Goal: Task Accomplishment & Management: Use online tool/utility

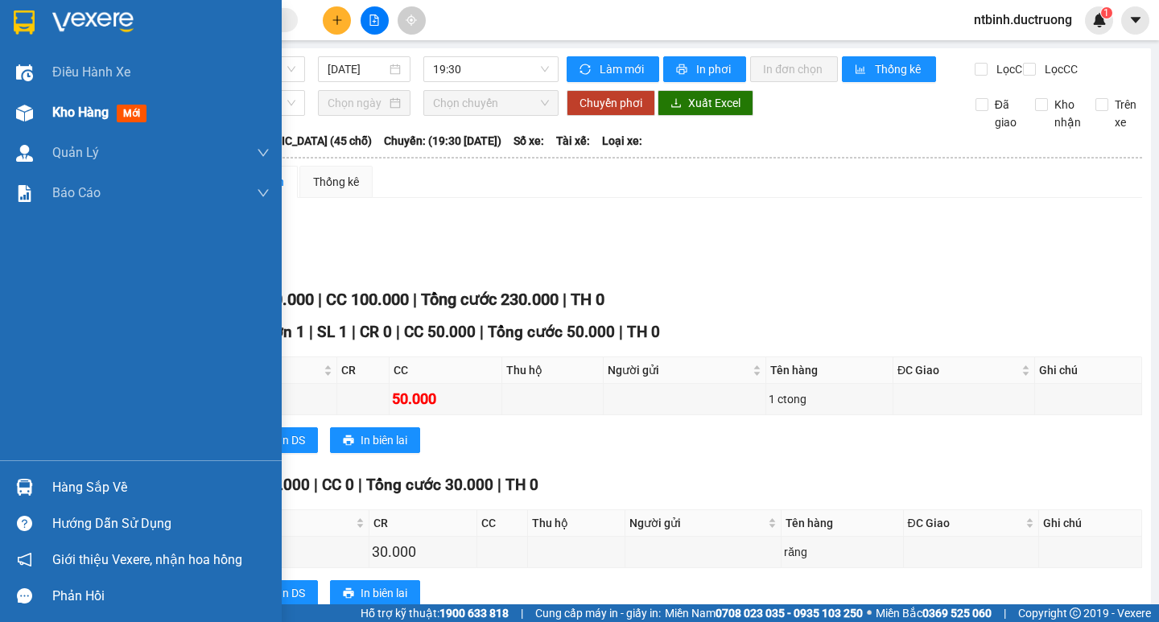
click at [79, 107] on span "Kho hàng" at bounding box center [80, 112] width 56 height 15
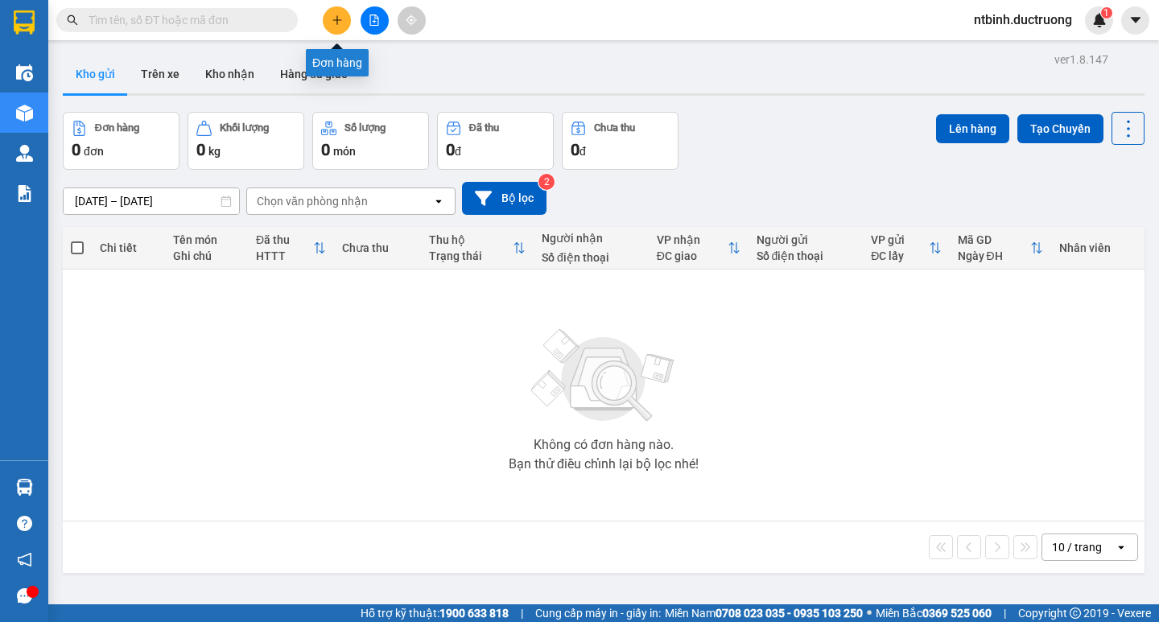
click at [329, 20] on button at bounding box center [337, 20] width 28 height 28
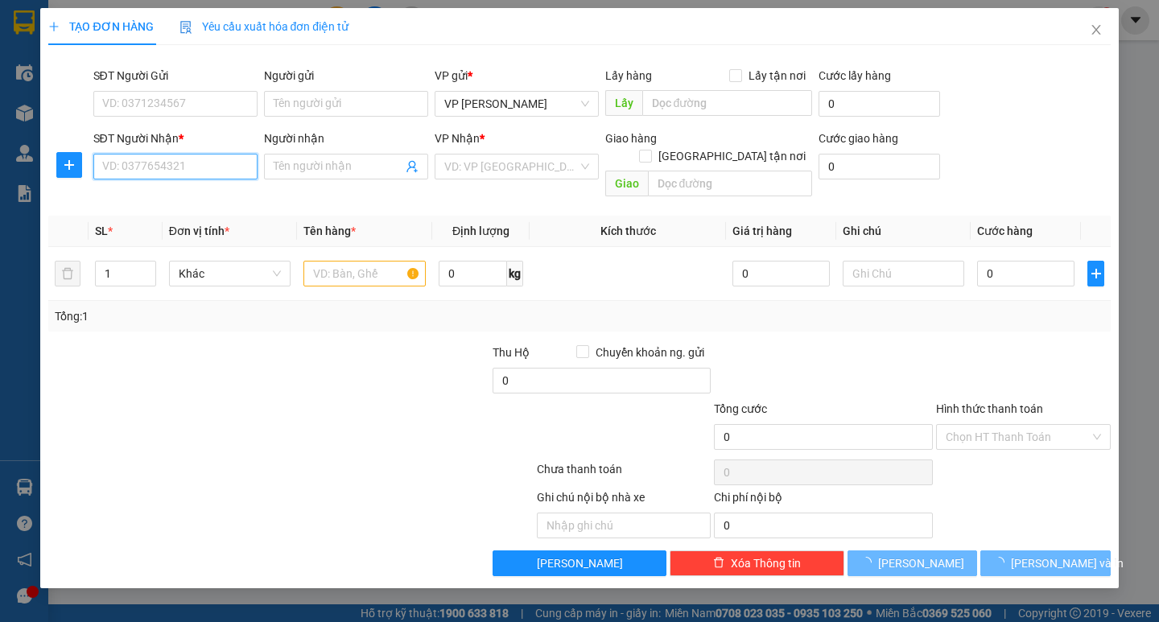
click at [208, 160] on input "SĐT Người Nhận *" at bounding box center [175, 167] width 164 height 26
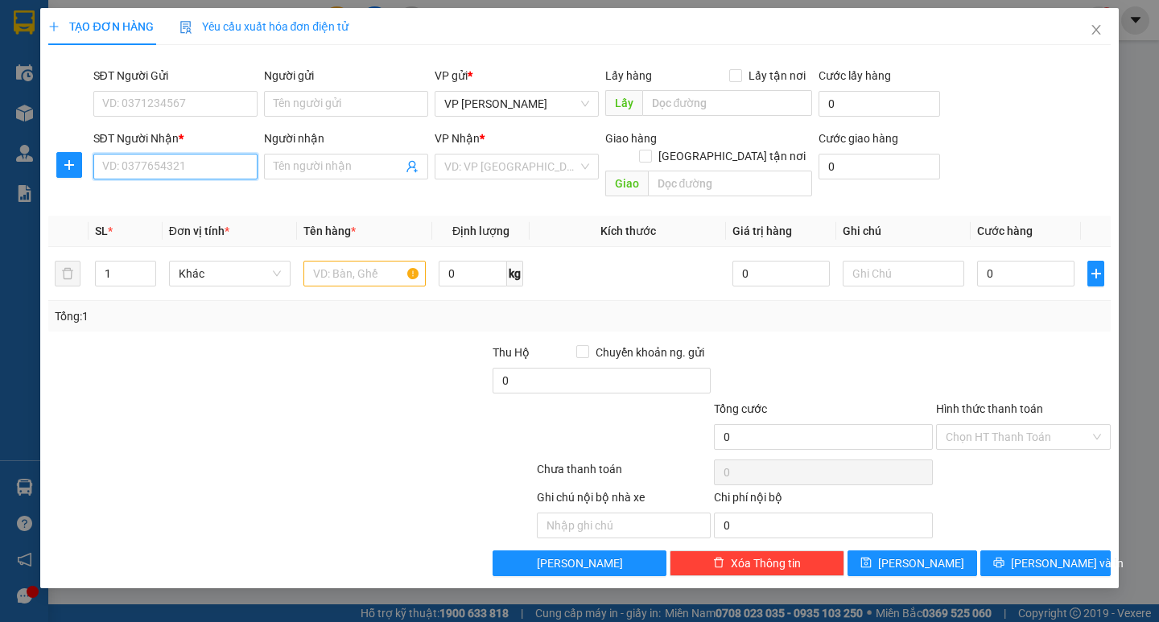
click at [212, 161] on input "SĐT Người Nhận *" at bounding box center [175, 167] width 164 height 26
type input "0962771991"
click at [255, 193] on div "0962771991 - c linh cầu đá nam định" at bounding box center [195, 199] width 184 height 18
type input "c linh cầu đá nam định"
type input "0962771991"
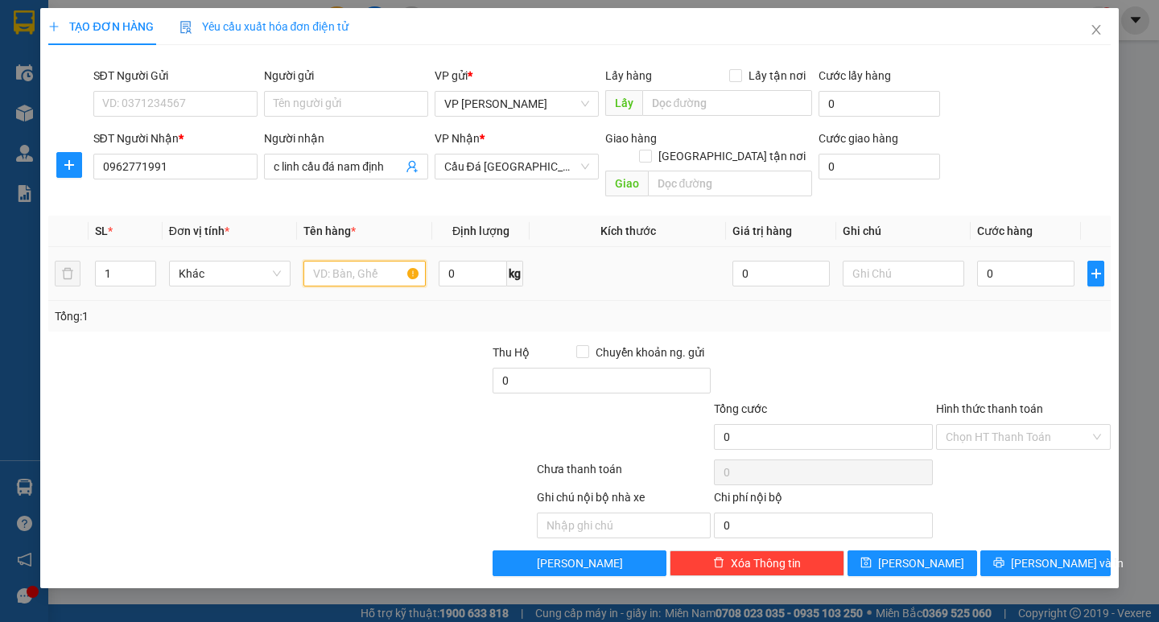
drag, startPoint x: 370, startPoint y: 266, endPoint x: 379, endPoint y: 262, distance: 10.2
click at [381, 262] on input "text" at bounding box center [365, 274] width 122 height 26
type input "cat tong hoa"
click at [802, 350] on div at bounding box center [823, 372] width 222 height 56
click at [1023, 262] on input "0" at bounding box center [1025, 274] width 97 height 26
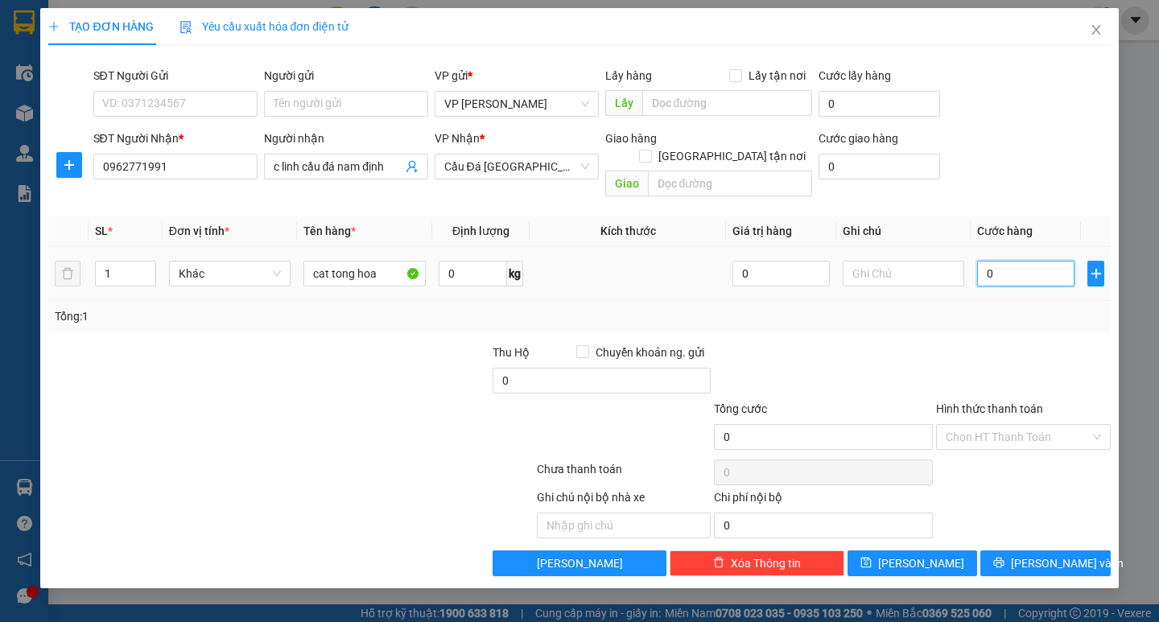
click at [985, 261] on input "0" at bounding box center [1025, 274] width 97 height 26
type input "50"
type input "50.000"
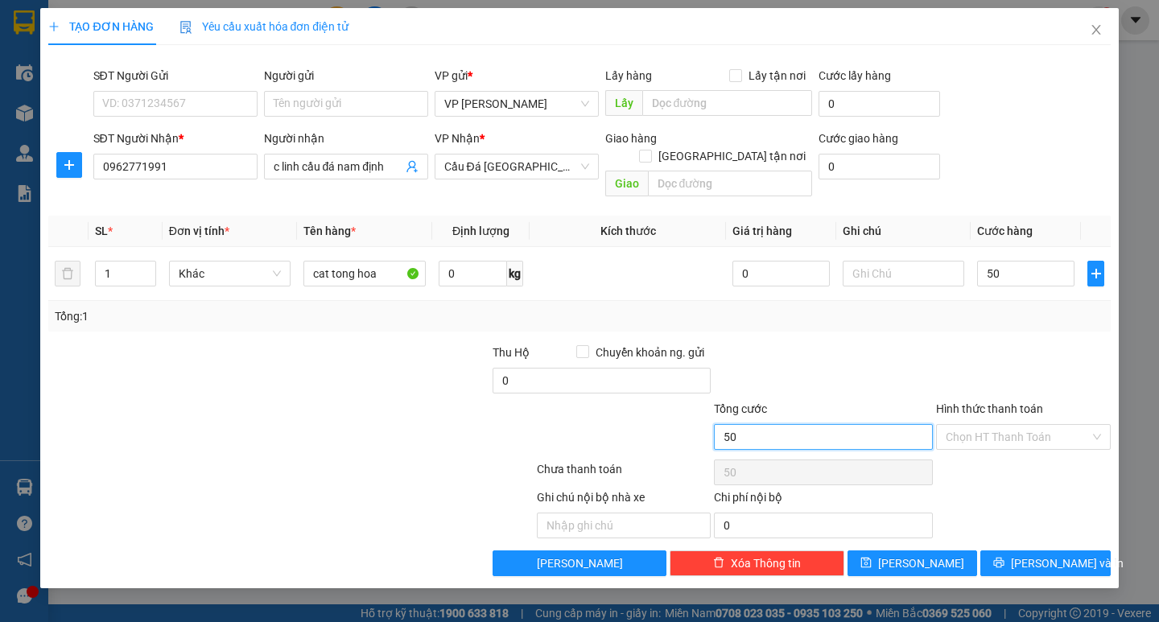
type input "50.000"
drag, startPoint x: 919, startPoint y: 425, endPoint x: 947, endPoint y: 394, distance: 41.7
click at [920, 425] on input "50.000" at bounding box center [823, 437] width 219 height 26
click at [1049, 504] on div "Ghi chú nội bộ nhà xe Chi phí nội bộ 0" at bounding box center [579, 514] width 1065 height 50
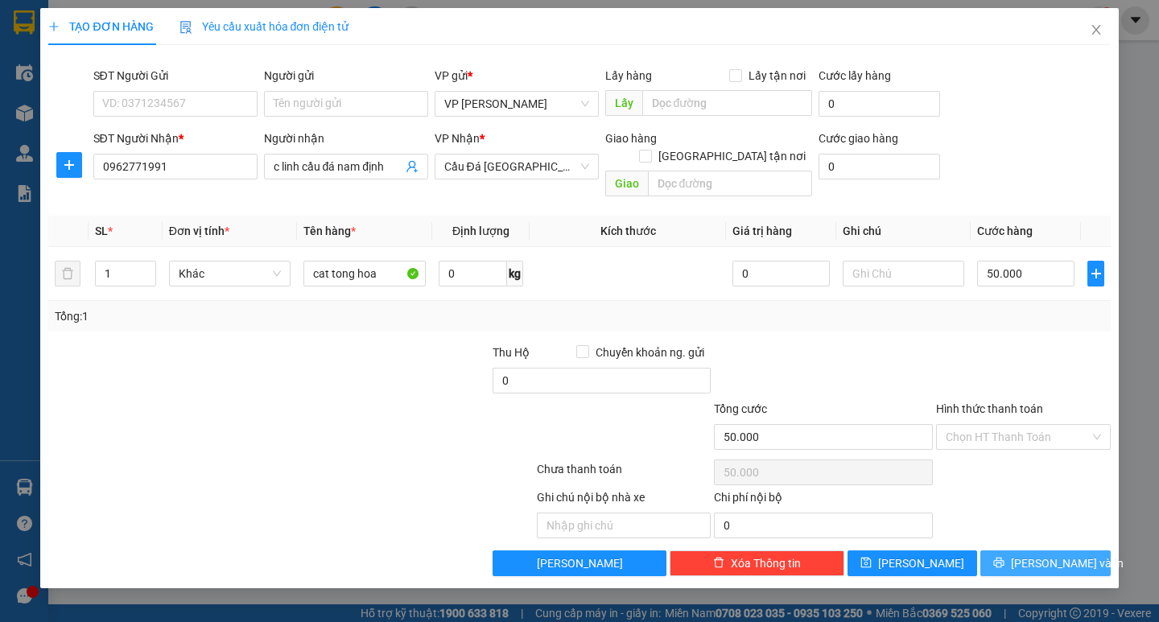
click at [1043, 555] on span "[PERSON_NAME] và In" at bounding box center [1067, 564] width 113 height 18
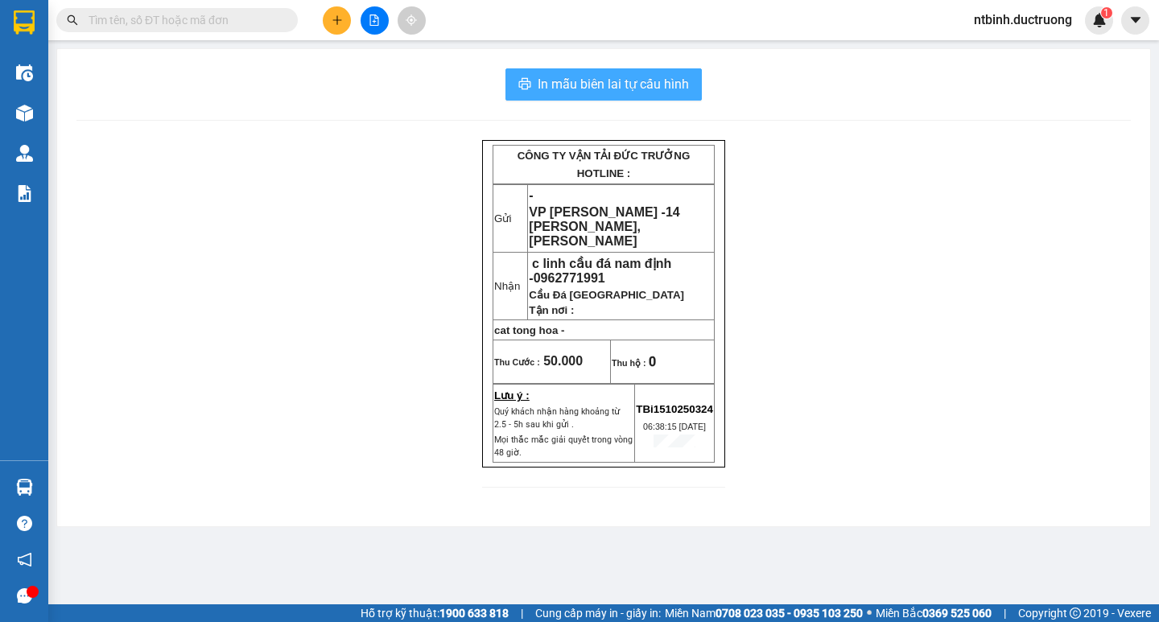
click at [609, 81] on span "In mẫu biên lai tự cấu hình" at bounding box center [613, 84] width 151 height 20
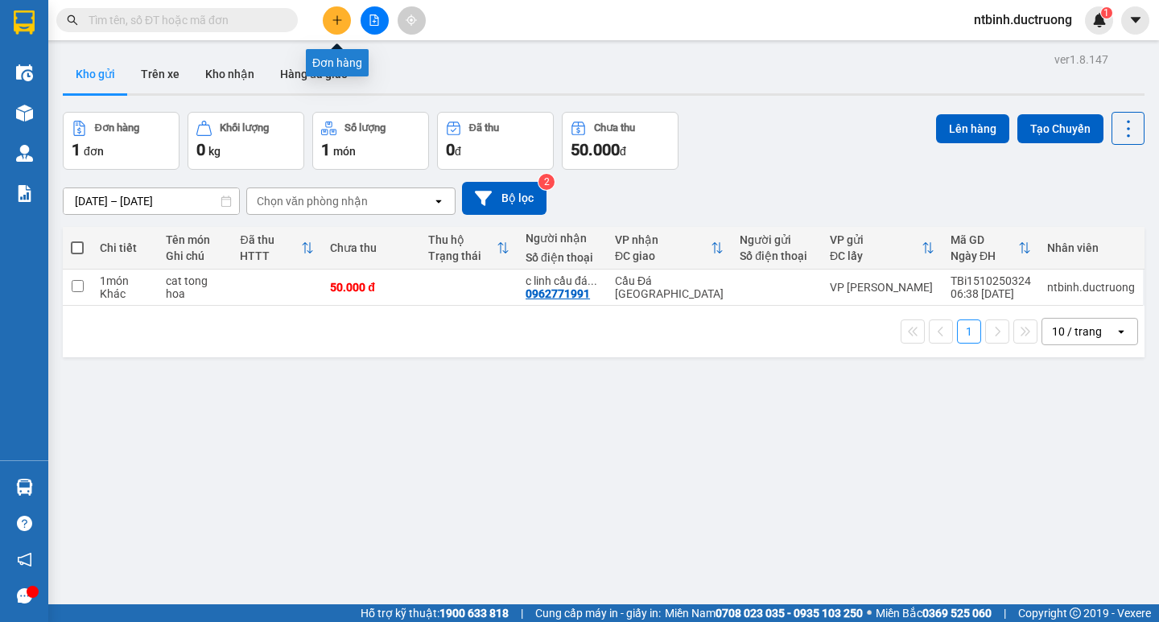
click at [341, 19] on icon "plus" at bounding box center [337, 19] width 11 height 11
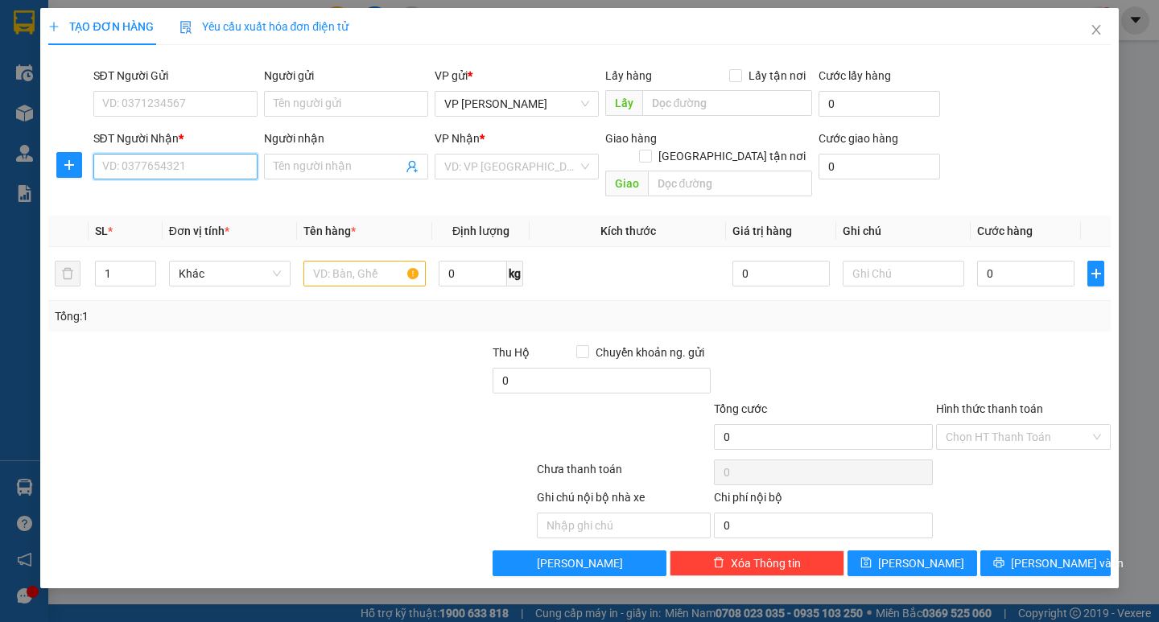
click at [211, 167] on input "SĐT Người Nhận *" at bounding box center [175, 167] width 164 height 26
click at [199, 192] on div "0965033094" at bounding box center [175, 199] width 145 height 18
type input "0965033094"
click at [349, 261] on input "text" at bounding box center [365, 274] width 122 height 26
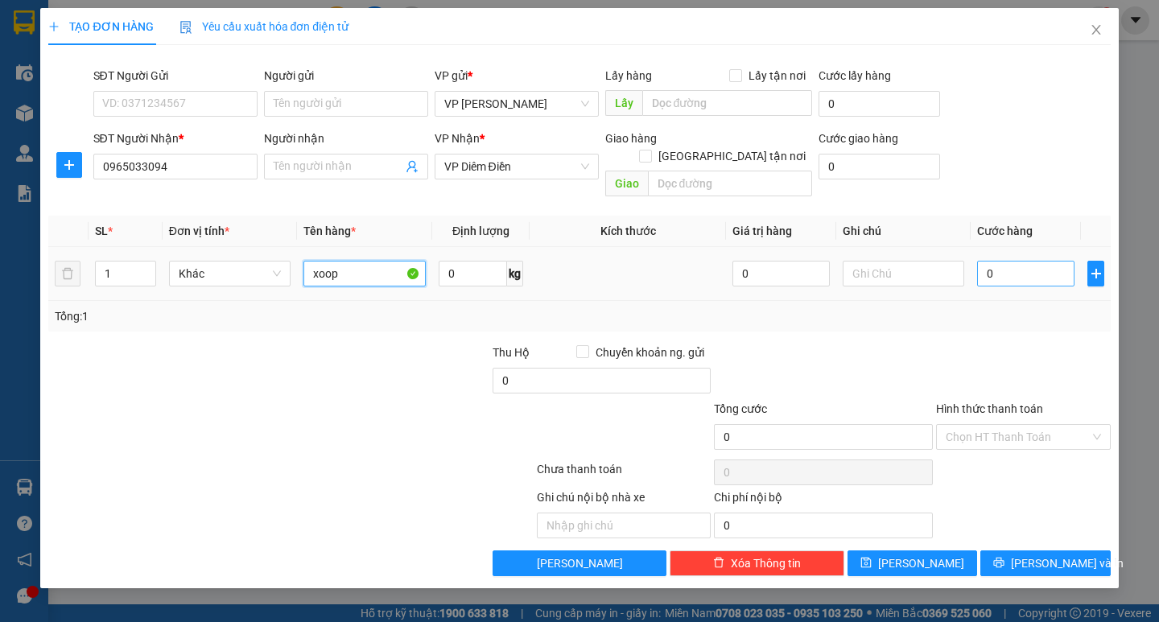
type input "xoop"
click at [1006, 261] on input "0" at bounding box center [1025, 274] width 97 height 26
click at [989, 261] on input "0" at bounding box center [1025, 274] width 97 height 26
type input "50"
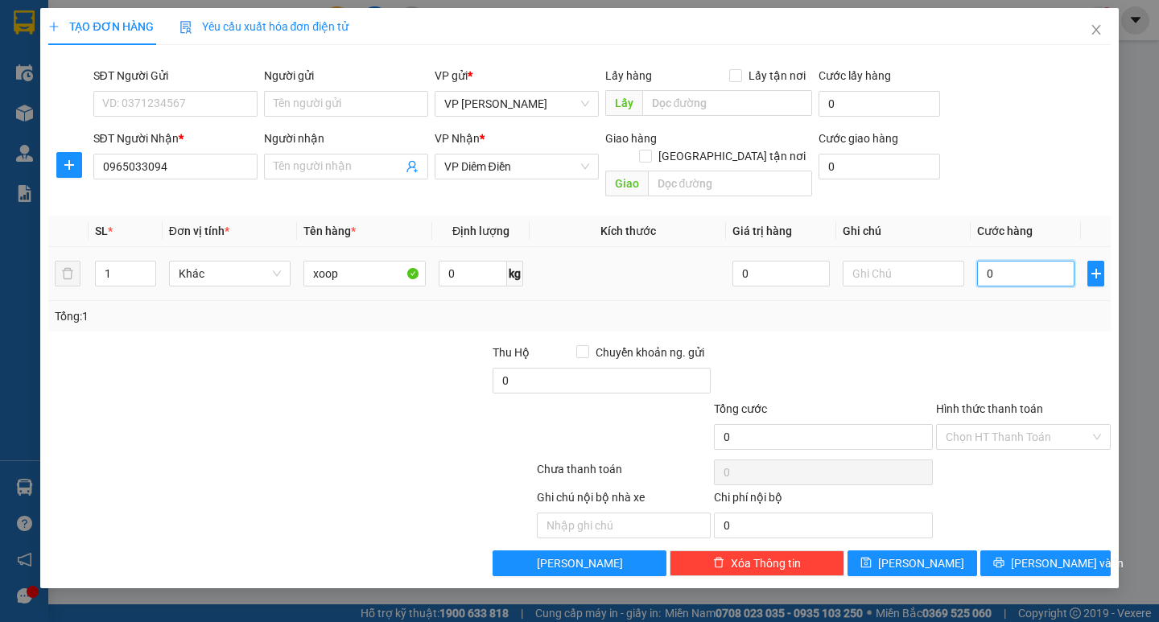
type input "50"
click at [1009, 344] on div at bounding box center [1024, 372] width 178 height 56
type input "50.000"
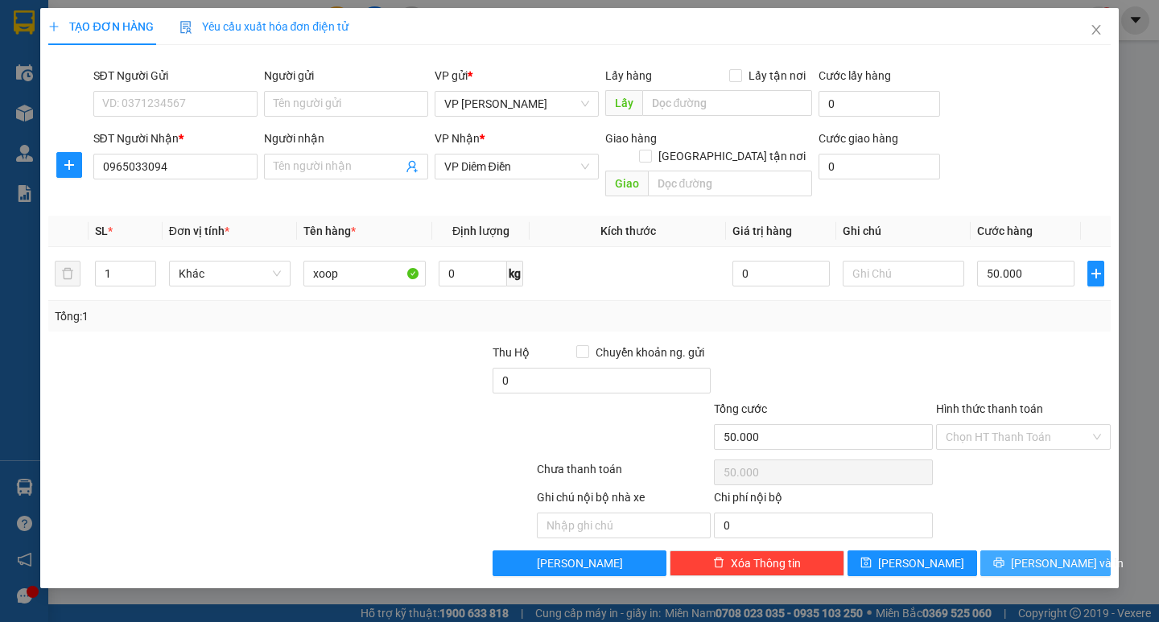
click at [1040, 555] on span "[PERSON_NAME] và In" at bounding box center [1067, 564] width 113 height 18
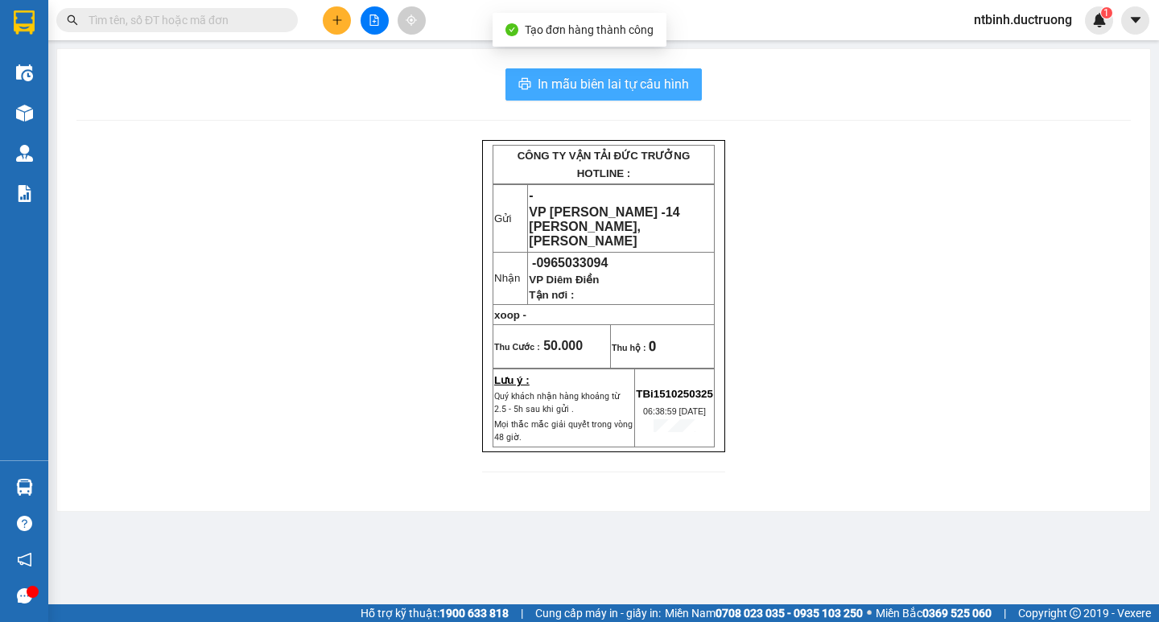
click at [638, 90] on span "In mẫu biên lai tự cấu hình" at bounding box center [613, 84] width 151 height 20
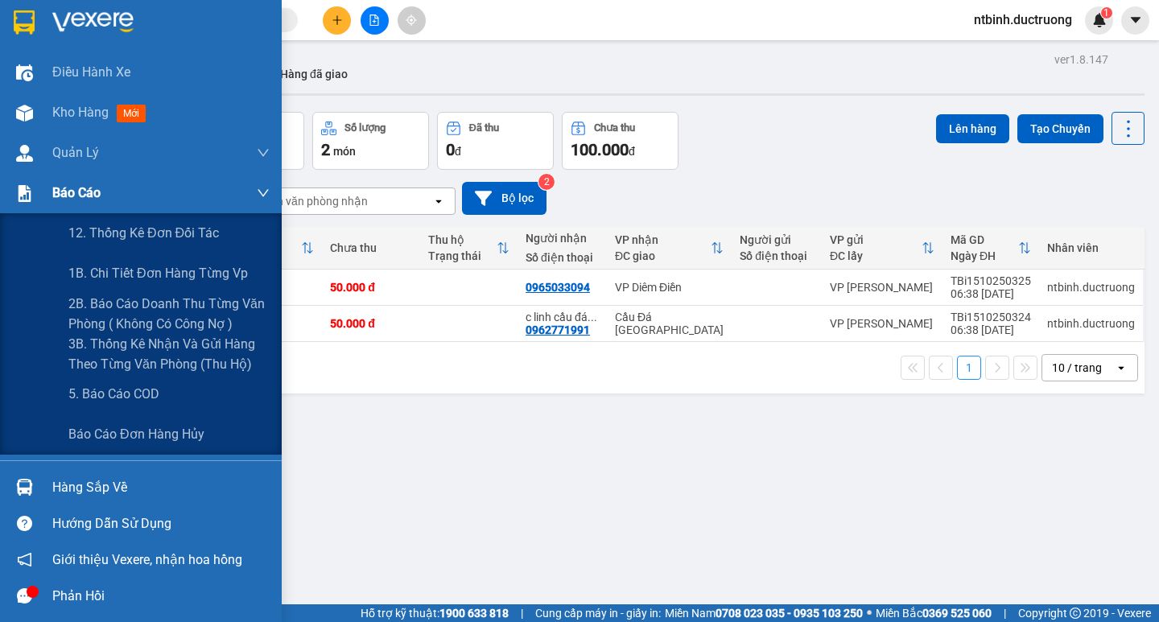
click at [7, 178] on div "Báo cáo" at bounding box center [141, 193] width 282 height 40
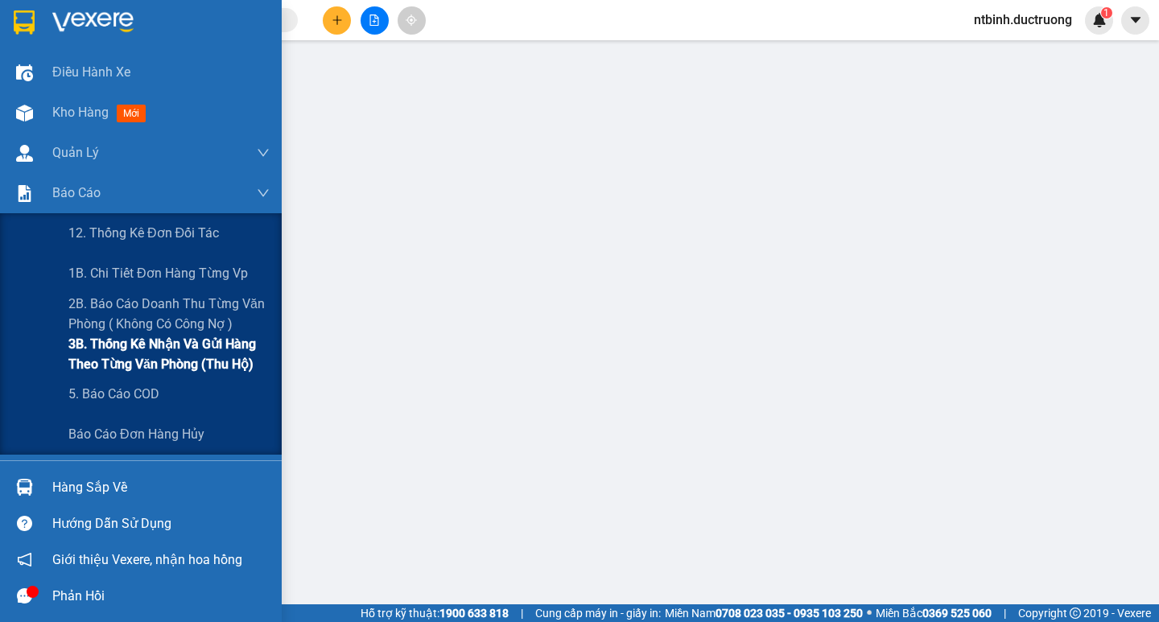
click at [123, 364] on span "3B. Thống kê nhận và gửi hàng theo từng văn phòng (thu hộ)" at bounding box center [168, 354] width 201 height 40
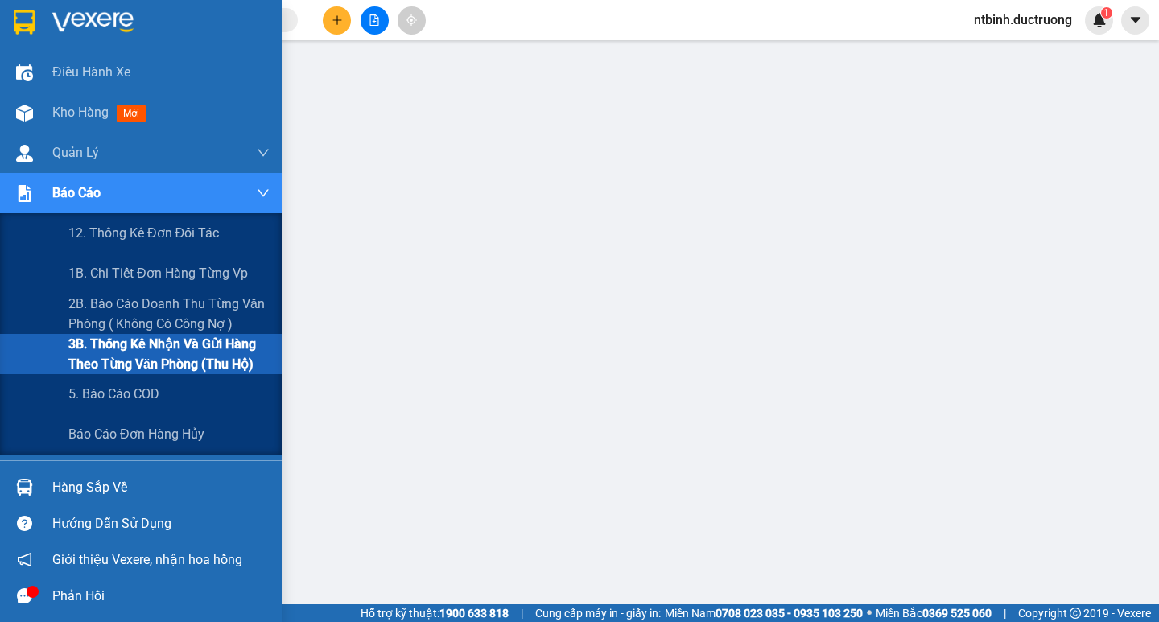
click at [34, 189] on div at bounding box center [24, 194] width 28 height 28
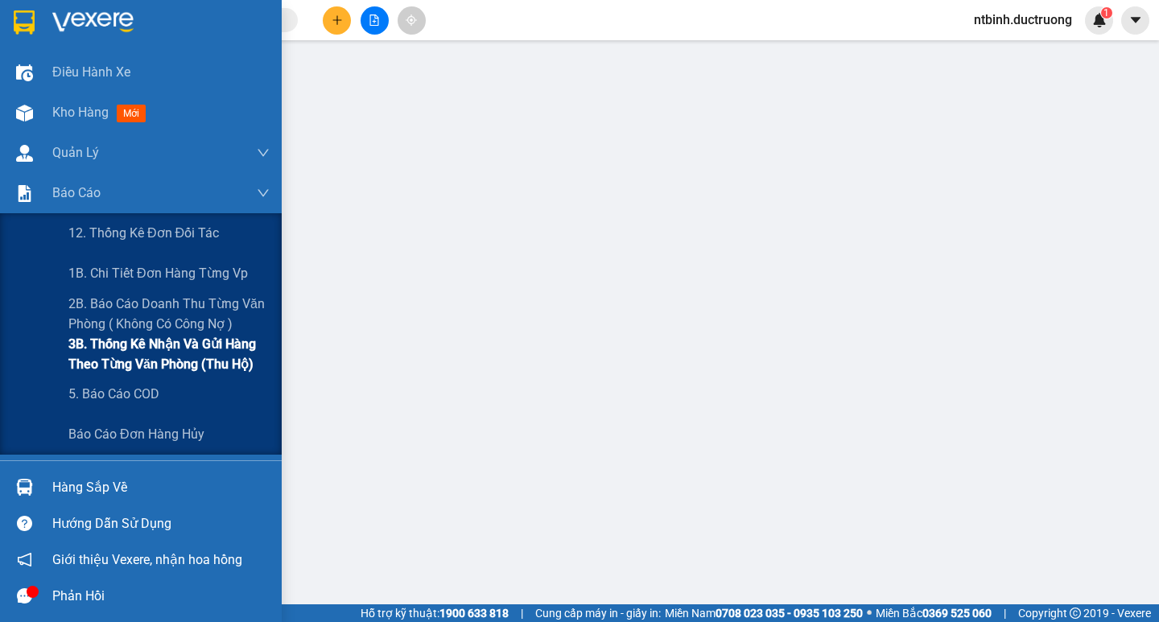
click at [179, 356] on span "3B. Thống kê nhận và gửi hàng theo từng văn phòng (thu hộ)" at bounding box center [168, 354] width 201 height 40
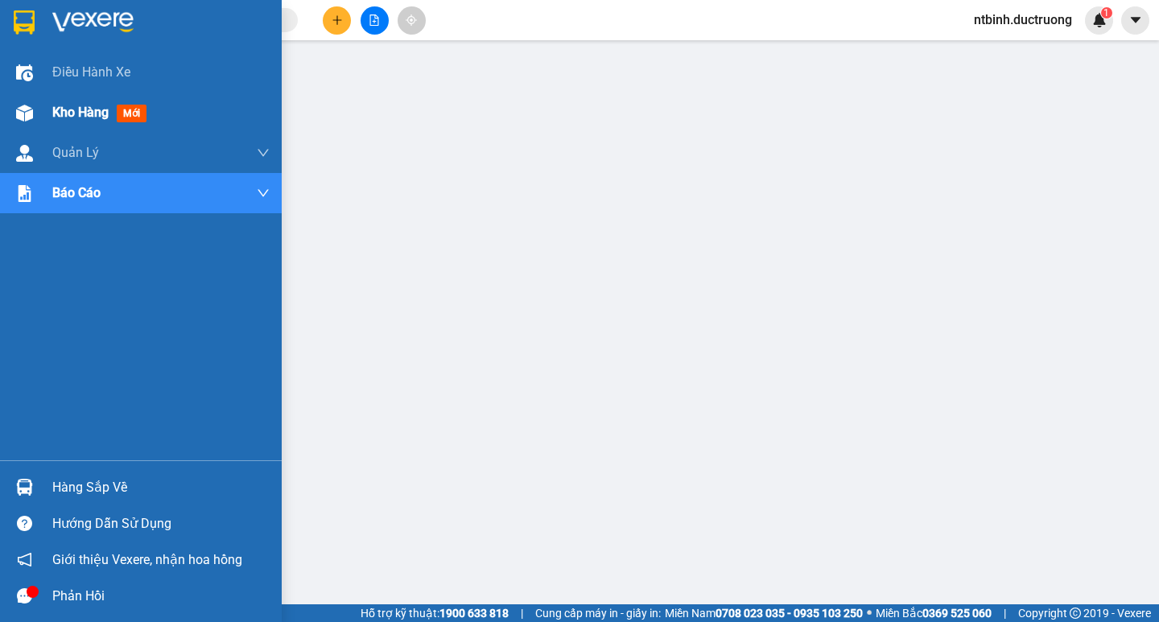
click at [49, 106] on div "Kho hàng mới" at bounding box center [141, 113] width 282 height 40
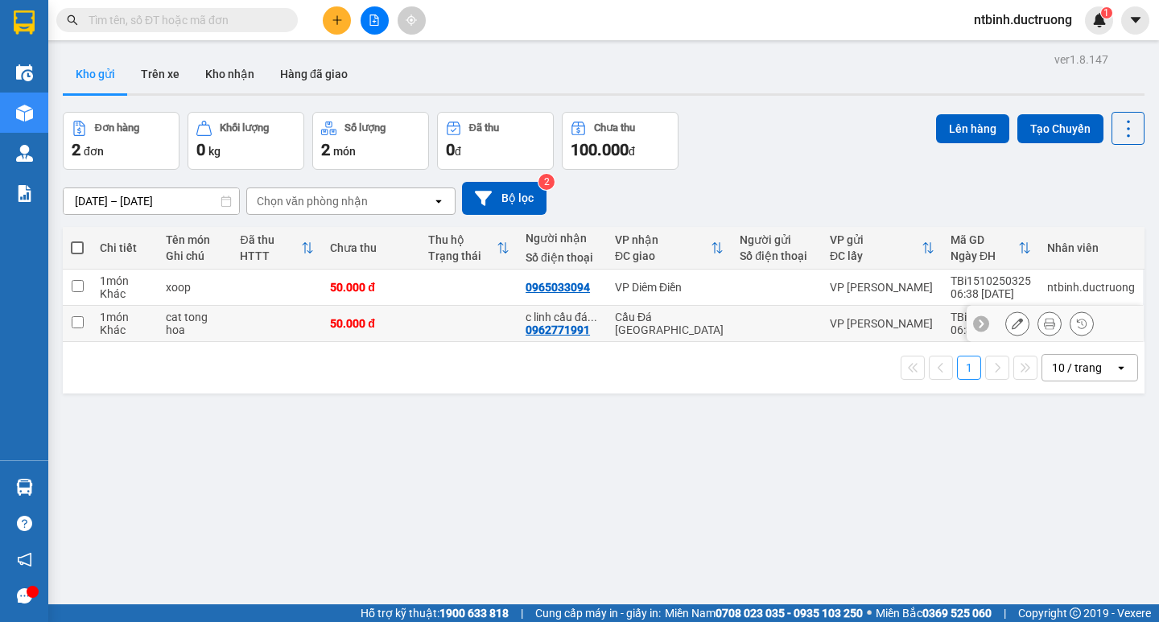
click at [85, 316] on td at bounding box center [77, 324] width 29 height 36
checkbox input "true"
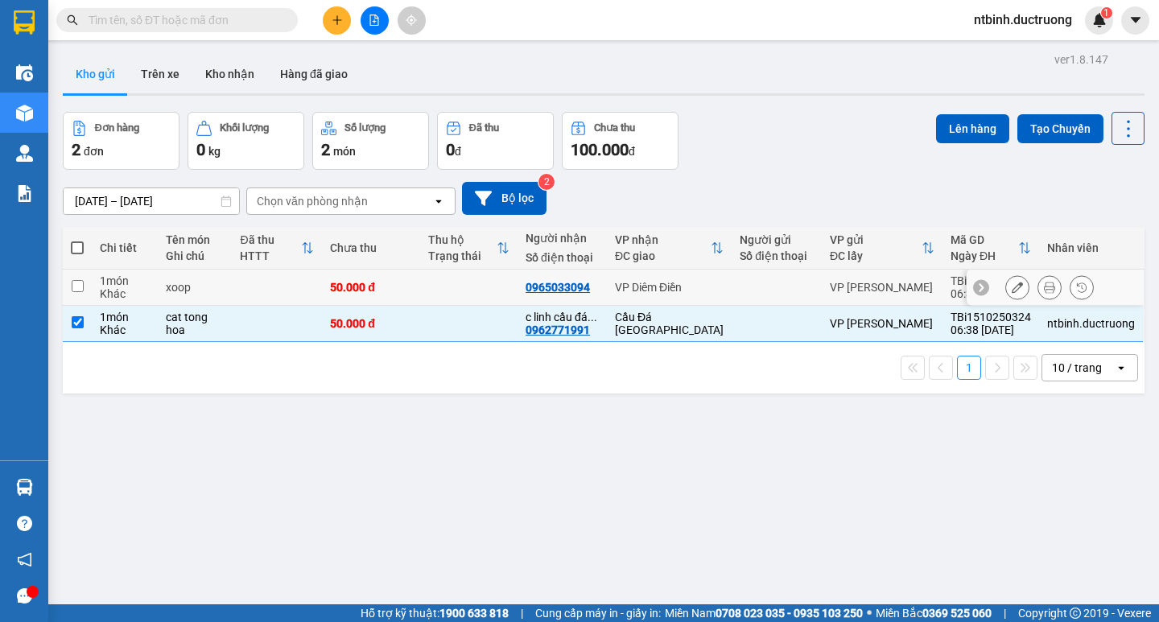
click at [85, 280] on td at bounding box center [77, 288] width 29 height 36
checkbox input "true"
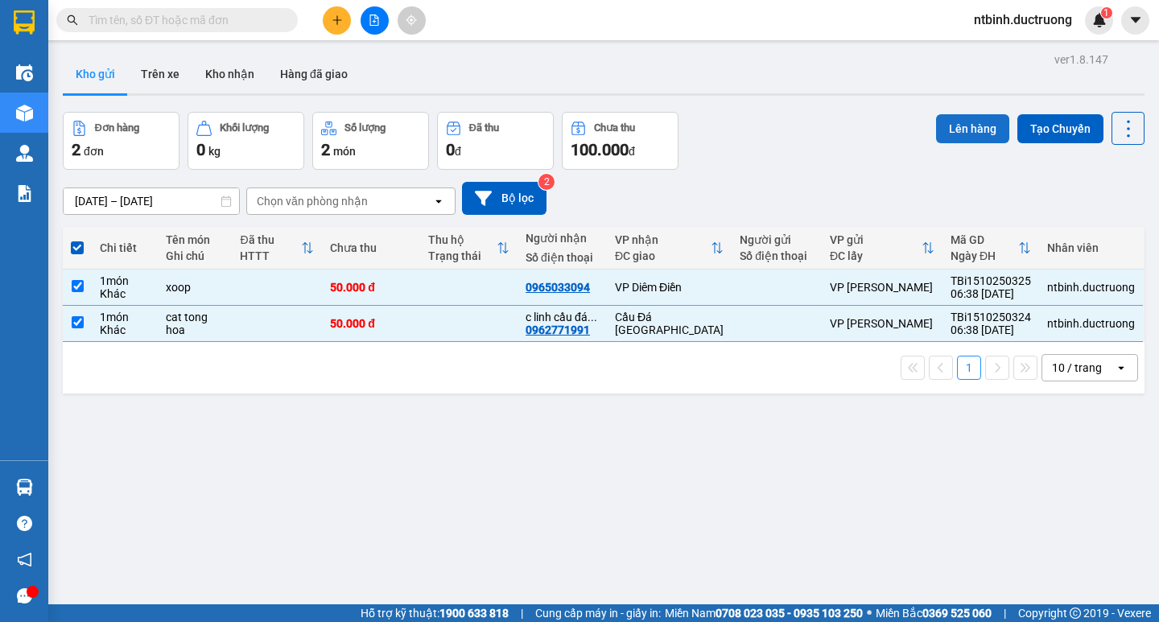
click at [948, 128] on button "Lên hàng" at bounding box center [972, 128] width 73 height 29
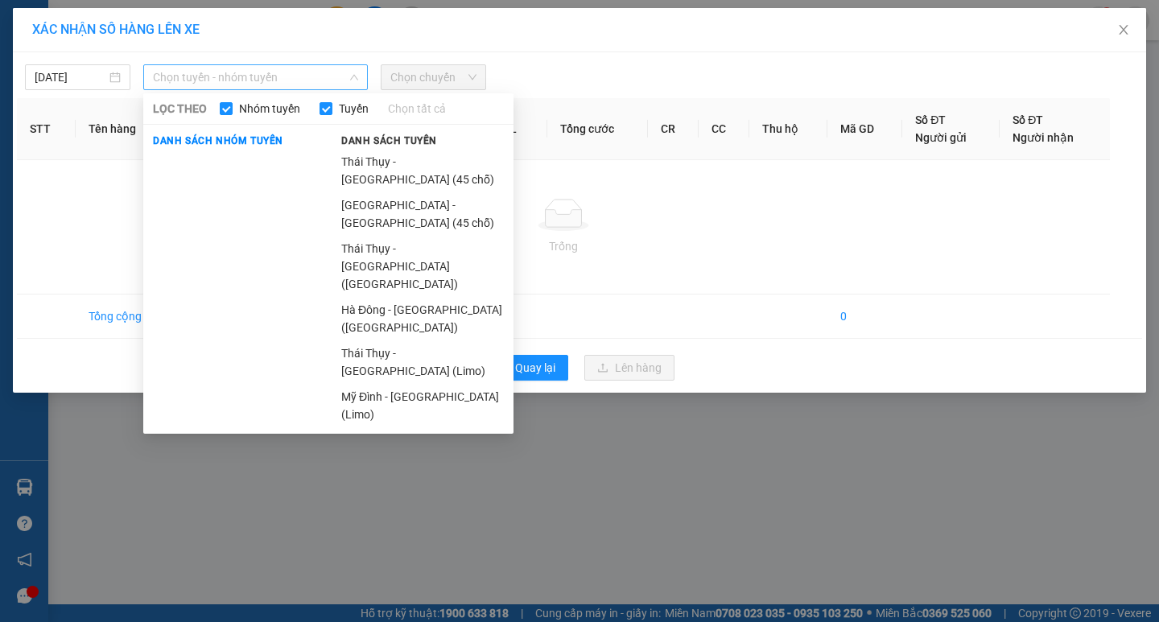
click at [255, 74] on span "Chọn tuyến - nhóm tuyến" at bounding box center [255, 77] width 205 height 24
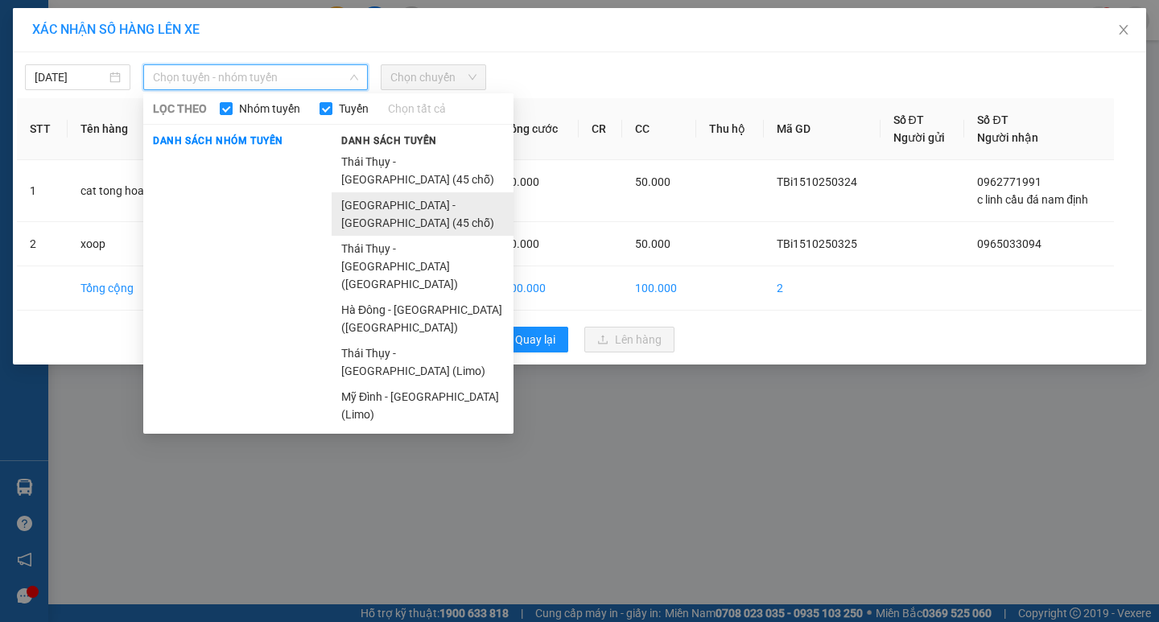
click at [370, 192] on li "[GEOGRAPHIC_DATA] - [GEOGRAPHIC_DATA] (45 chỗ)" at bounding box center [423, 213] width 182 height 43
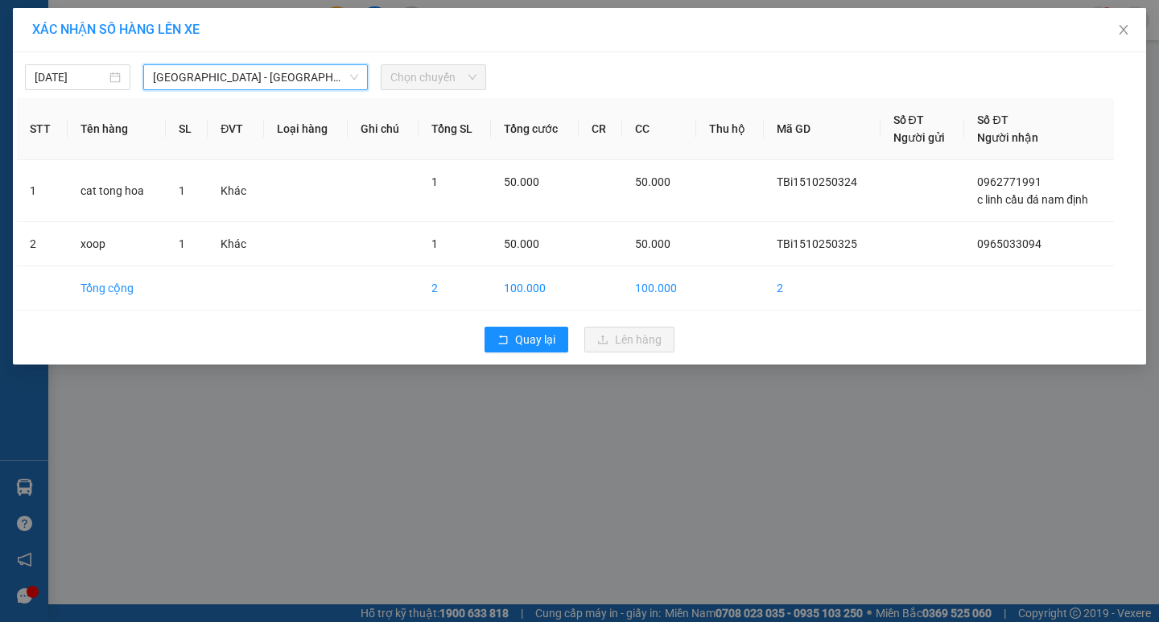
click at [401, 80] on span "Chọn chuyến" at bounding box center [433, 77] width 86 height 24
click at [459, 73] on span "Chọn chuyến" at bounding box center [433, 77] width 86 height 24
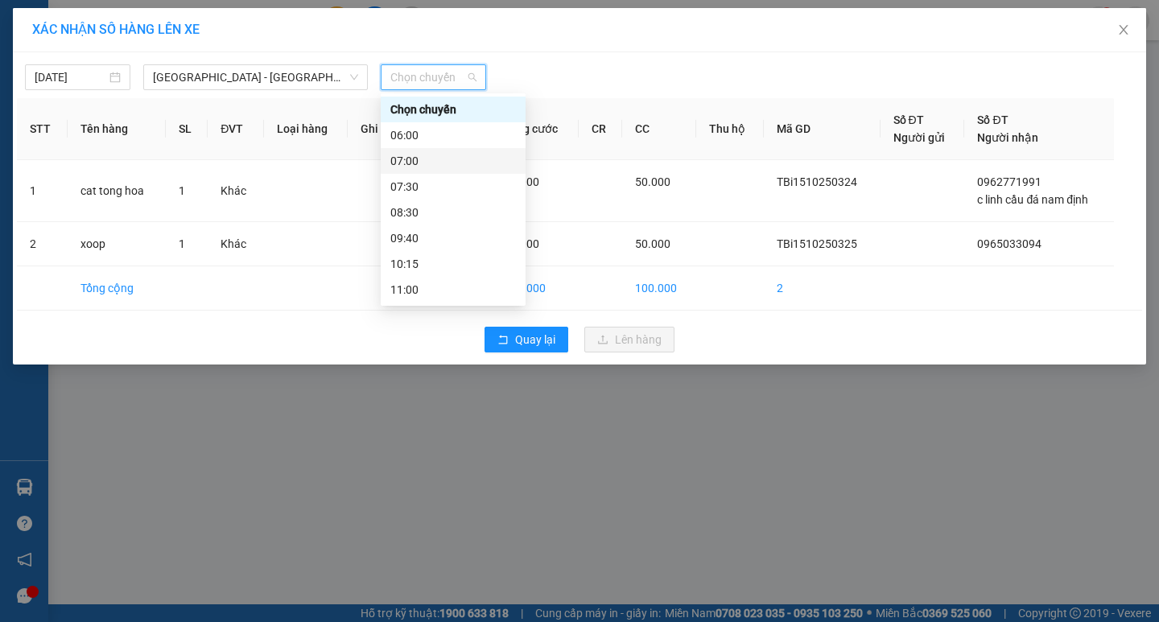
click at [410, 154] on div "07:00" at bounding box center [453, 161] width 126 height 18
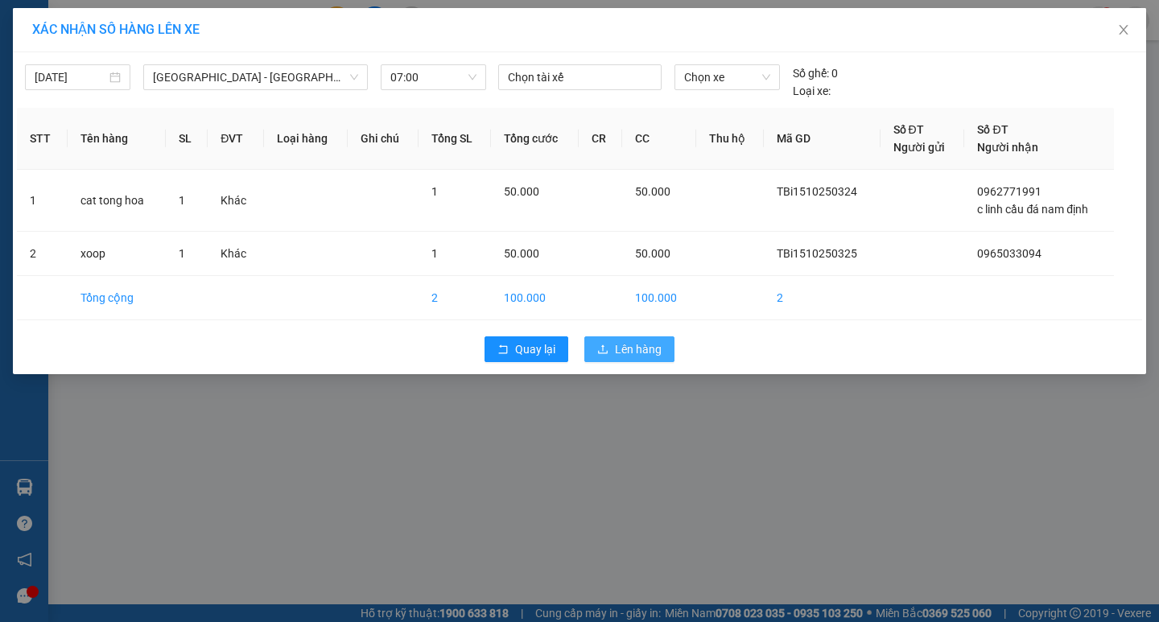
click at [640, 357] on span "Lên hàng" at bounding box center [638, 350] width 47 height 18
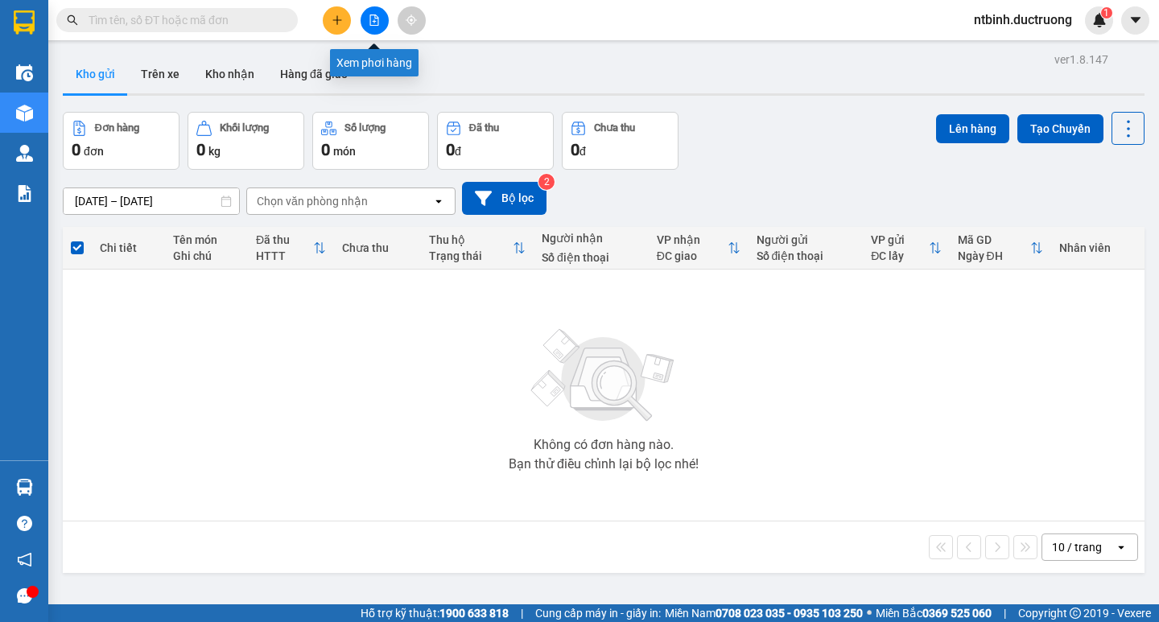
click at [378, 24] on icon "file-add" at bounding box center [374, 19] width 11 height 11
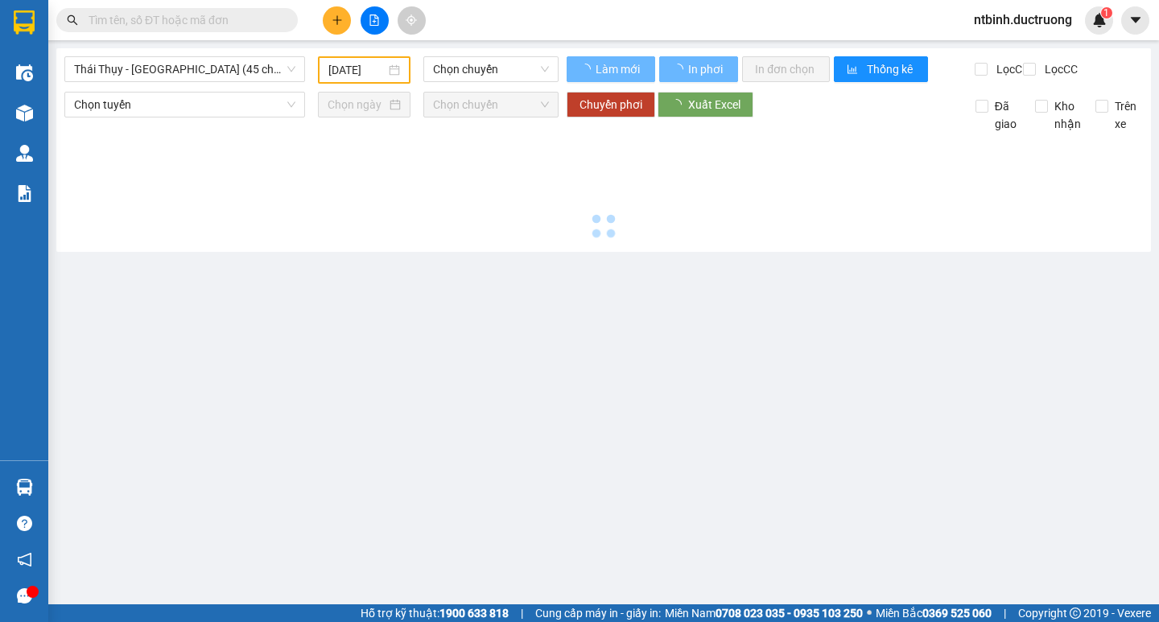
type input "[DATE]"
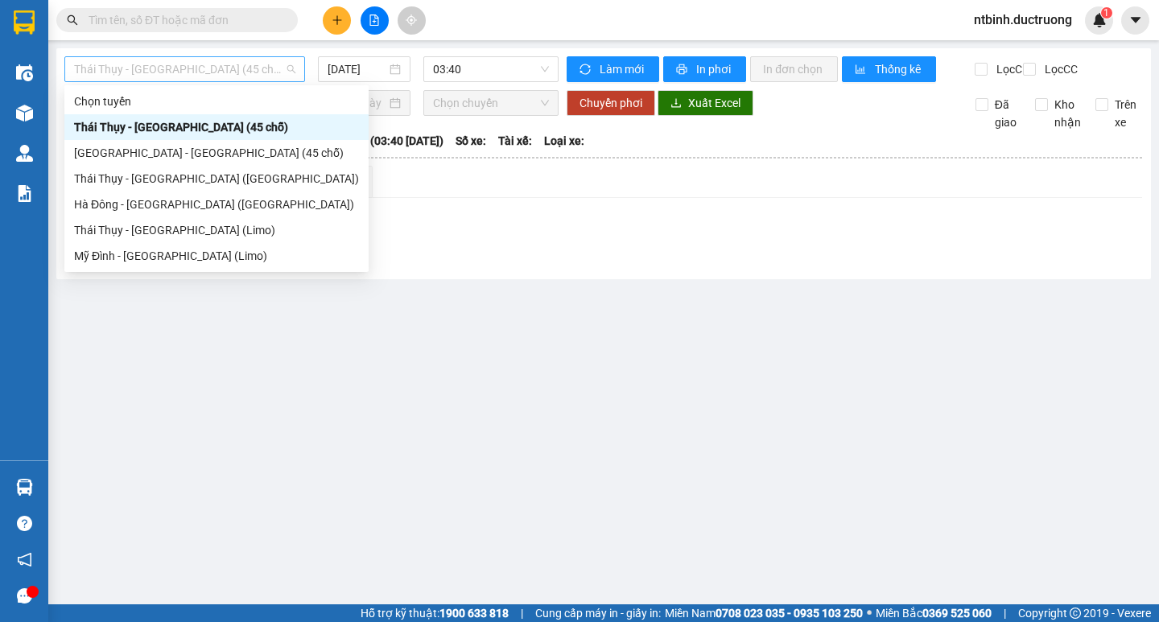
click at [207, 67] on span "Thái Thụy - [GEOGRAPHIC_DATA] (45 chỗ)" at bounding box center [184, 69] width 221 height 24
click at [166, 146] on div "[GEOGRAPHIC_DATA] - [GEOGRAPHIC_DATA] (45 chỗ)" at bounding box center [216, 153] width 285 height 18
type input "[DATE]"
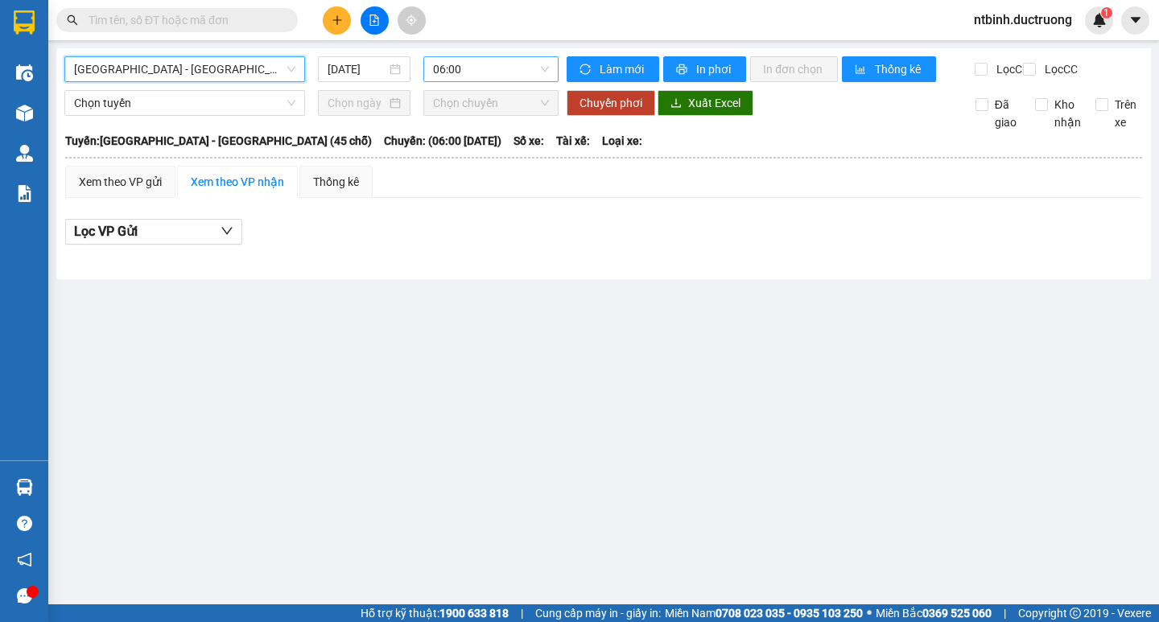
click at [512, 63] on span "06:00" at bounding box center [491, 69] width 116 height 24
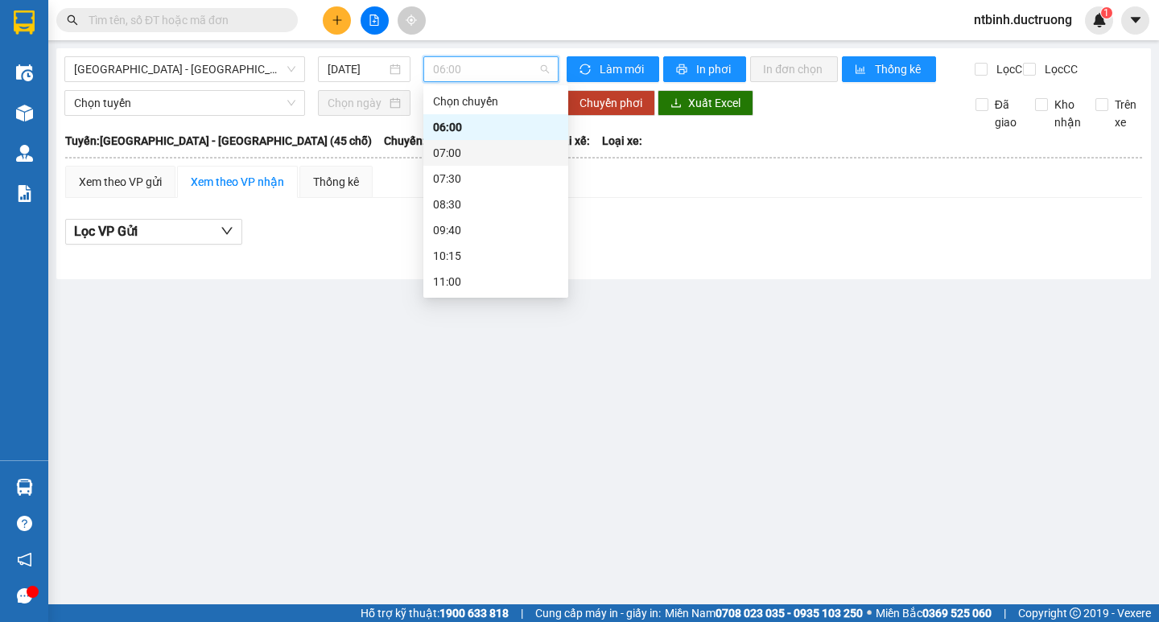
click at [444, 149] on div "07:00" at bounding box center [496, 153] width 126 height 18
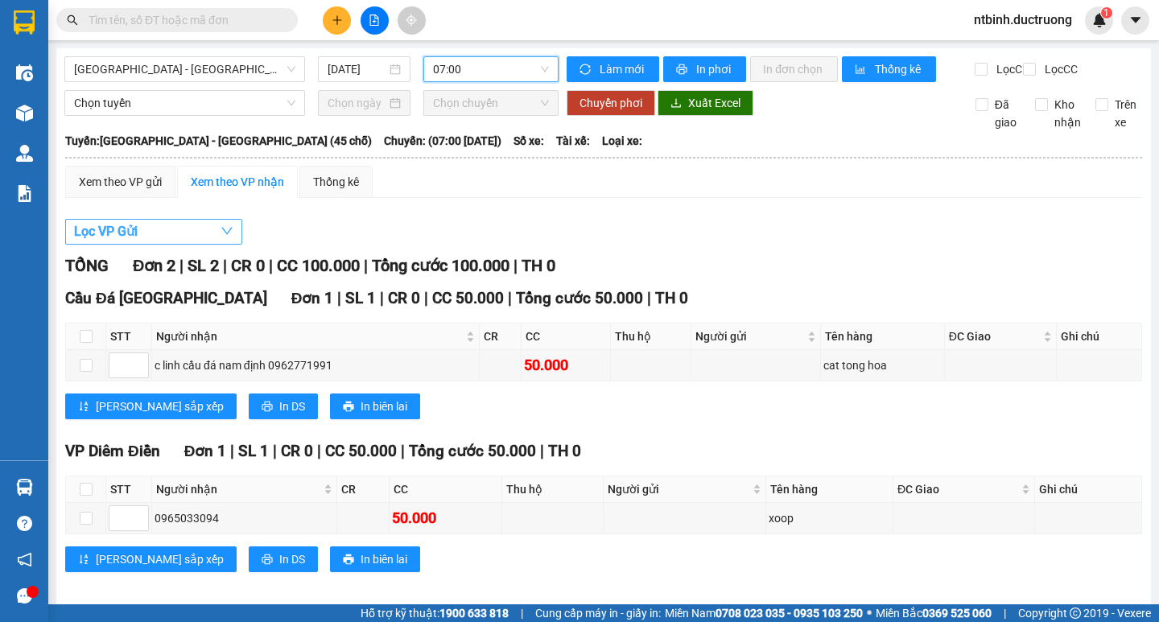
click at [189, 240] on button "Lọc VP Gửi" at bounding box center [153, 232] width 177 height 26
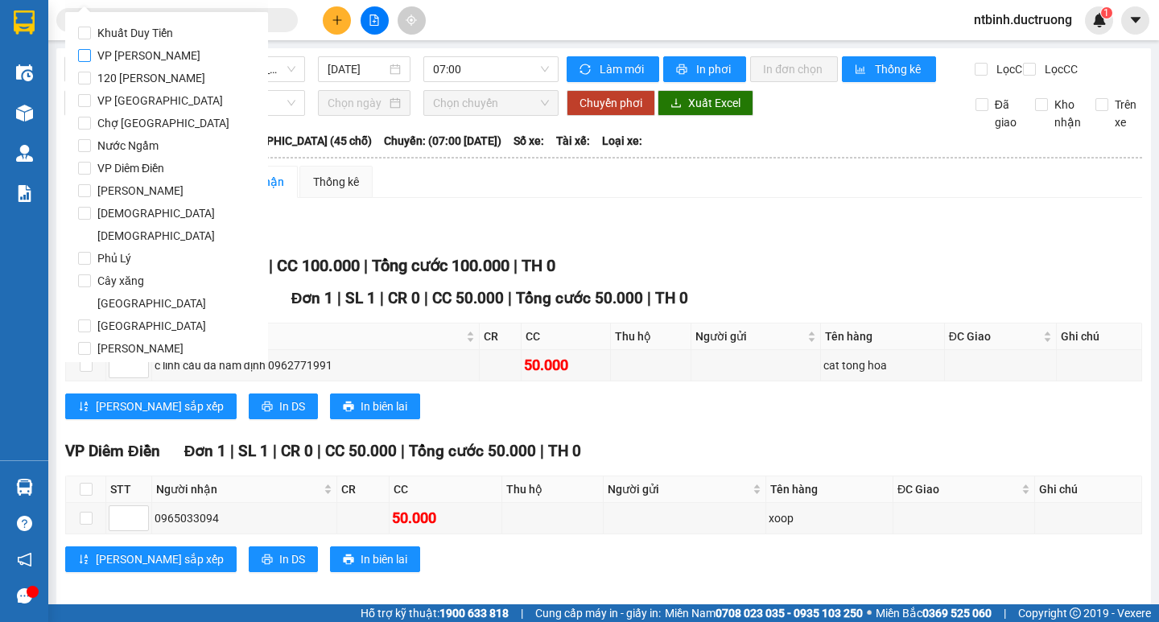
click at [86, 51] on input "VP [PERSON_NAME]" at bounding box center [84, 55] width 13 height 13
checkbox input "true"
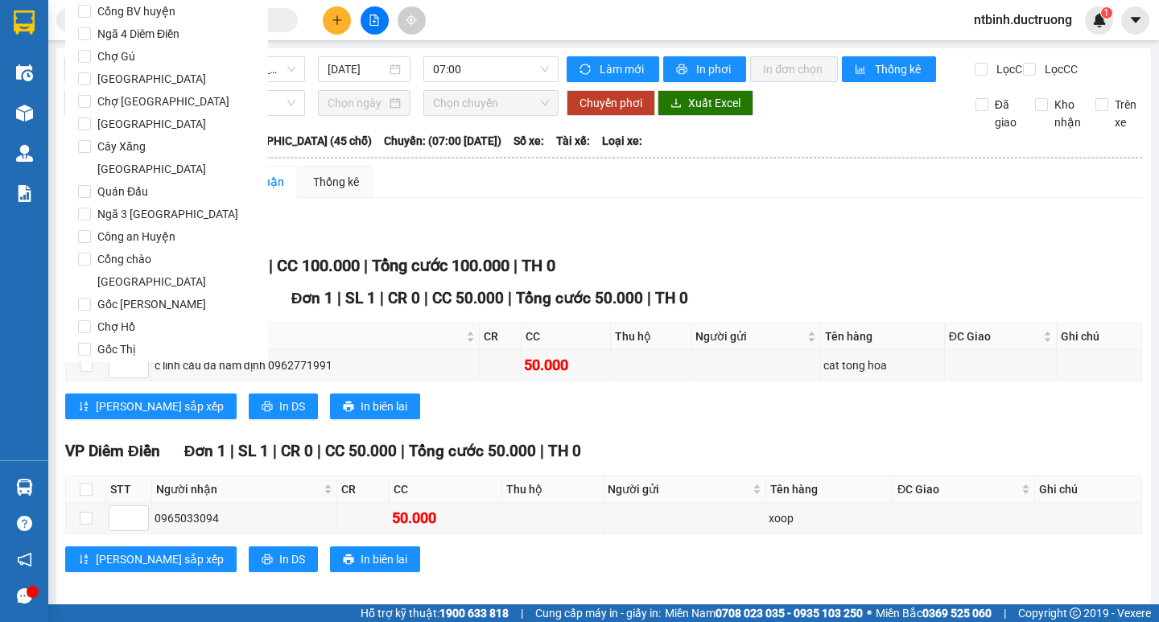
scroll to position [1340, 0]
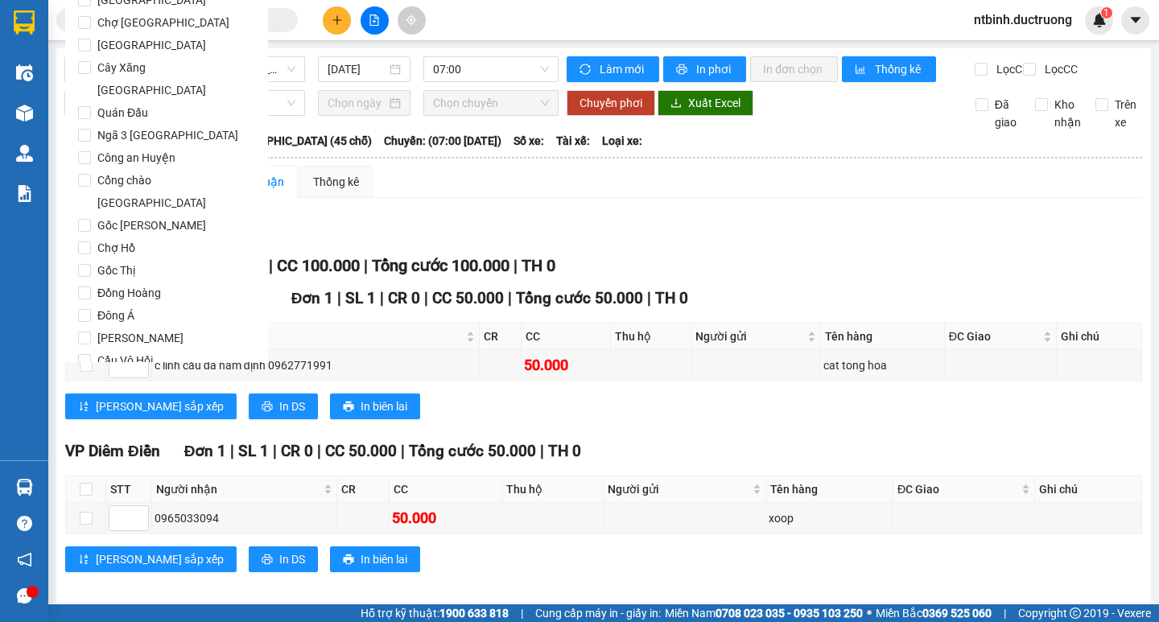
click at [88, 440] on button "Lọc" at bounding box center [100, 453] width 44 height 26
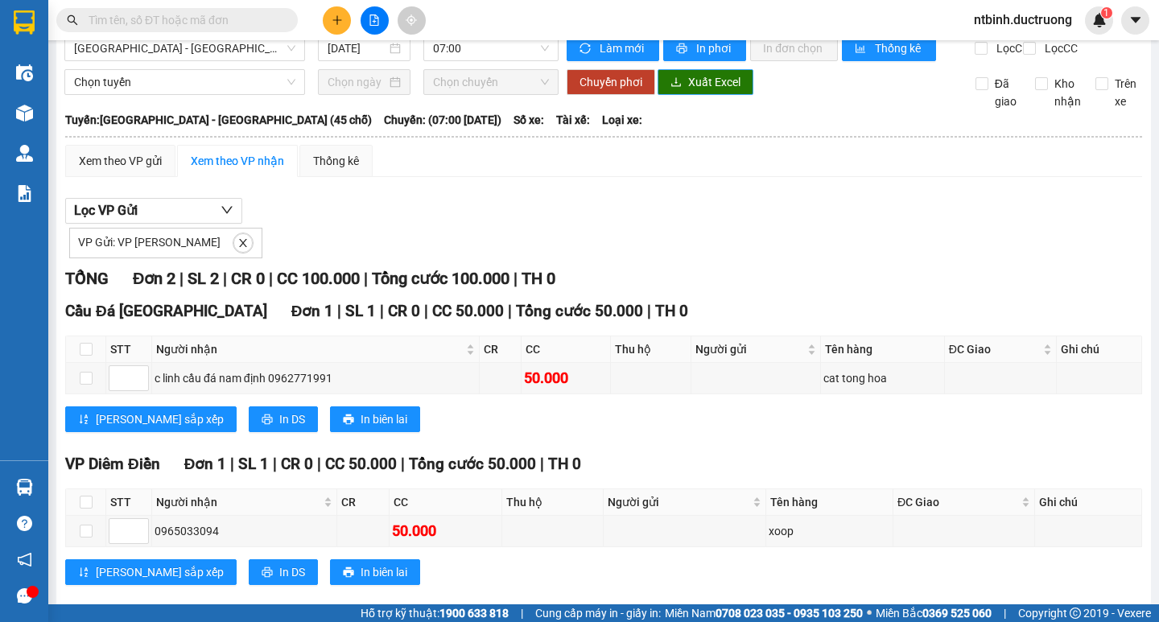
scroll to position [0, 0]
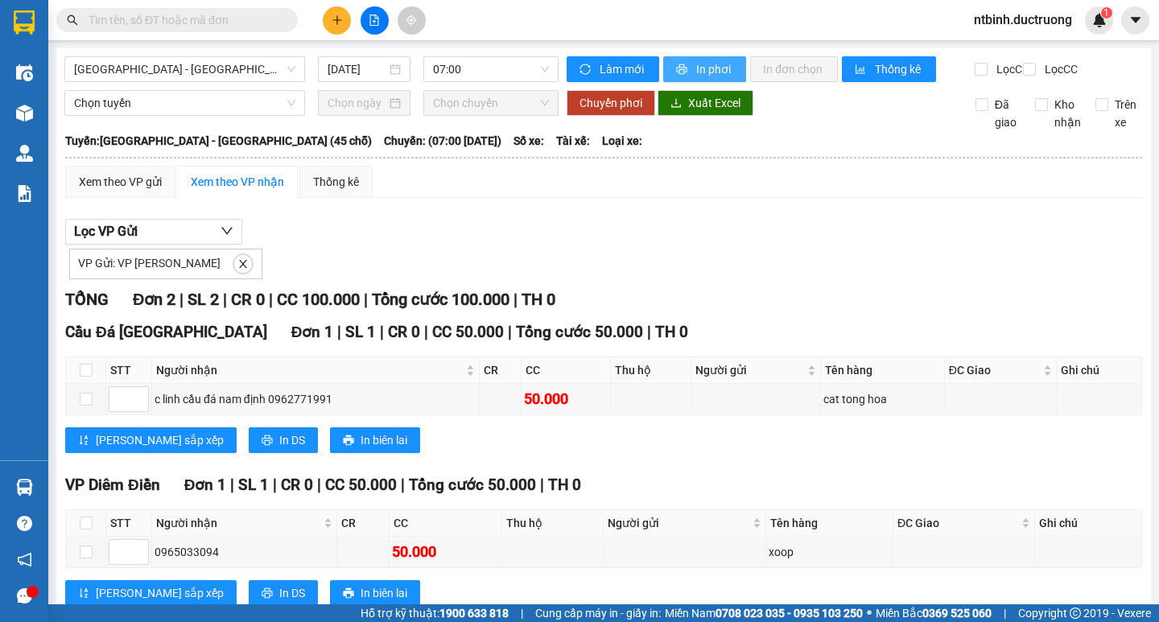
click at [699, 76] on span "In phơi" at bounding box center [714, 69] width 37 height 18
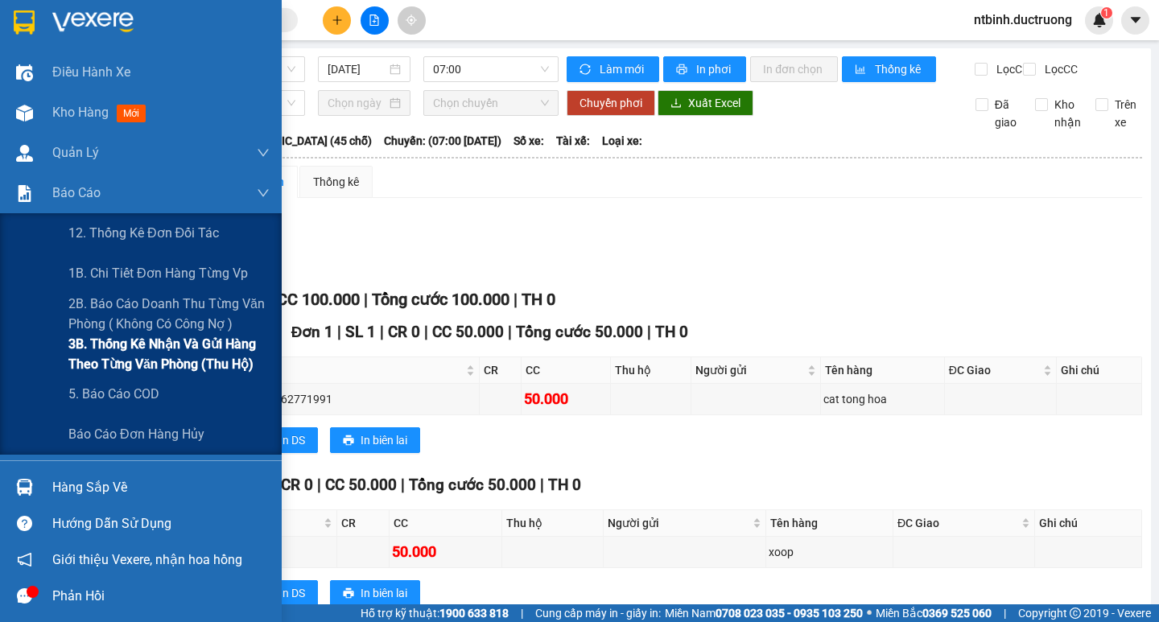
click at [178, 353] on span "3B. Thống kê nhận và gửi hàng theo từng văn phòng (thu hộ)" at bounding box center [168, 354] width 201 height 40
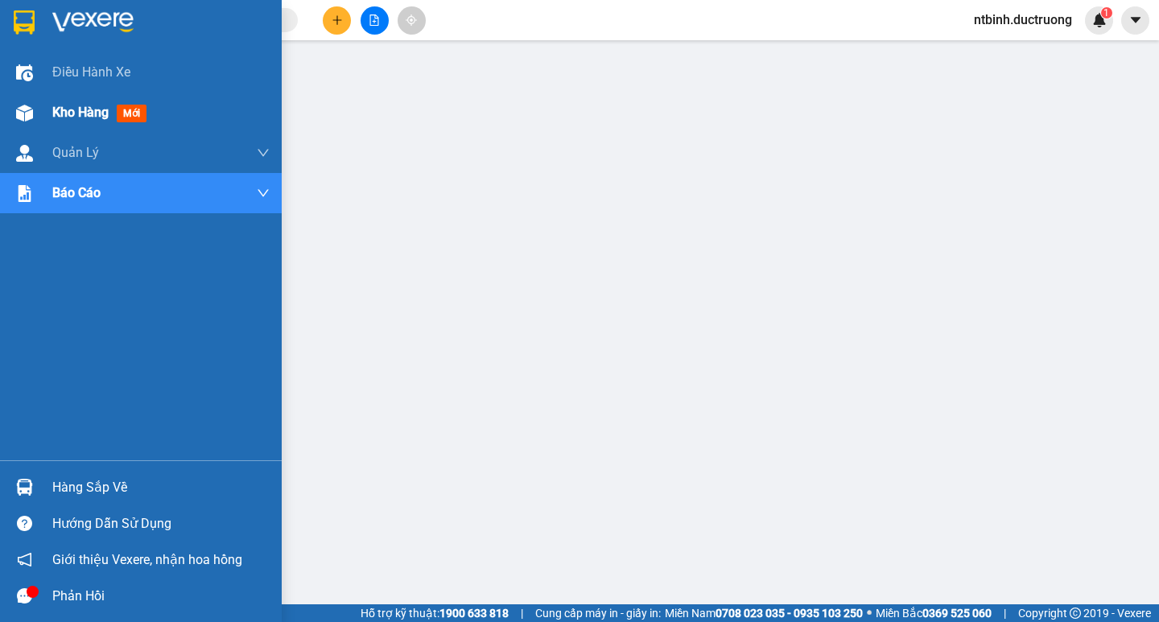
click at [71, 105] on span "Kho hàng" at bounding box center [80, 112] width 56 height 15
